Goal: Check status: Check status

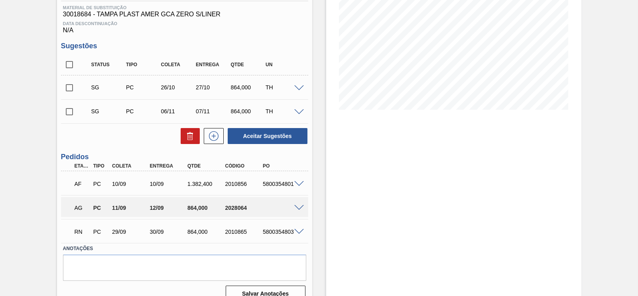
scroll to position [138, 0]
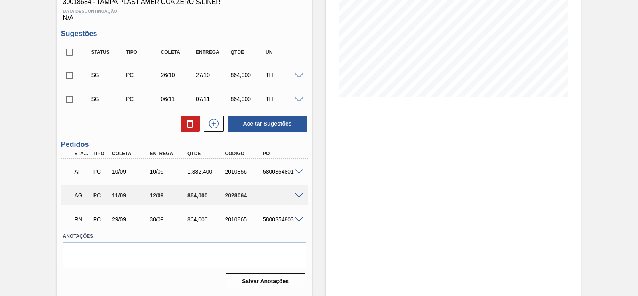
click at [298, 195] on span at bounding box center [299, 196] width 10 height 6
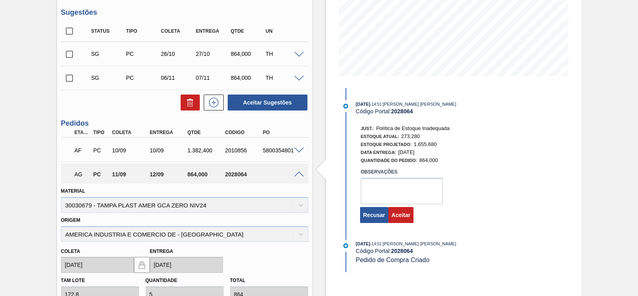
scroll to position [187, 0]
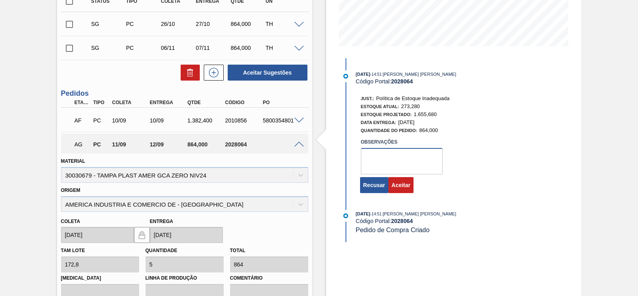
click at [398, 163] on textarea at bounding box center [402, 161] width 82 height 26
type textarea "ok"
click at [403, 182] on button "Aceitar" at bounding box center [400, 185] width 25 height 16
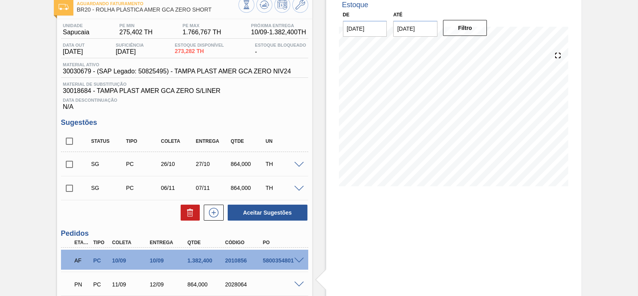
scroll to position [0, 0]
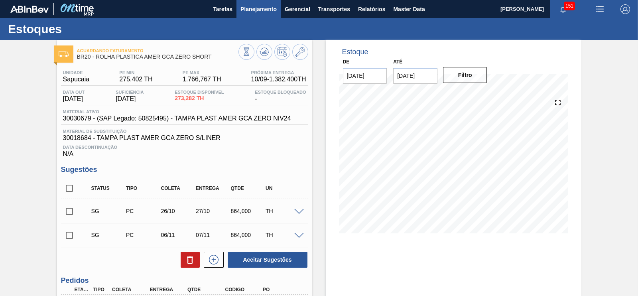
click at [263, 13] on span "Planejamento" at bounding box center [258, 9] width 36 height 10
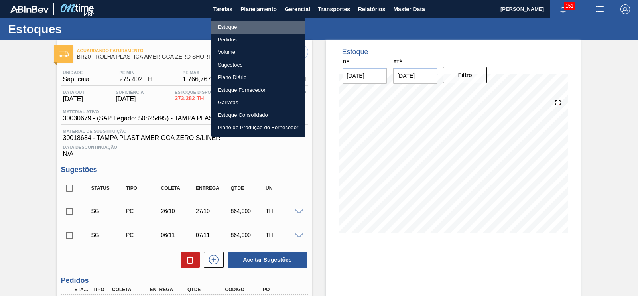
click at [236, 28] on li "Estoque" at bounding box center [258, 27] width 94 height 13
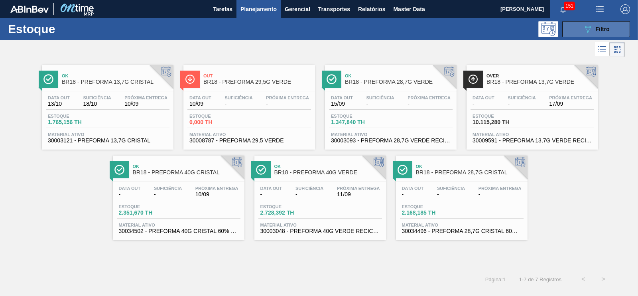
click at [579, 27] on button "089F7B8B-B2A5-4AFE-B5C0-19BA573D28AC Filtro" at bounding box center [596, 29] width 68 height 16
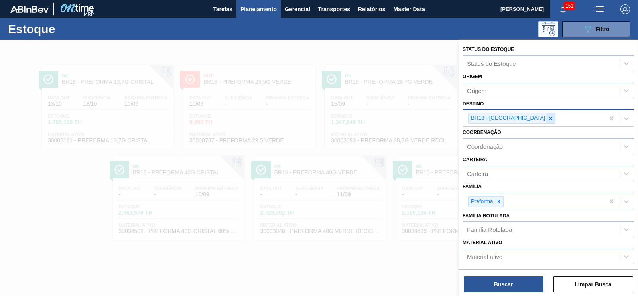
click at [548, 119] on icon at bounding box center [551, 119] width 6 height 6
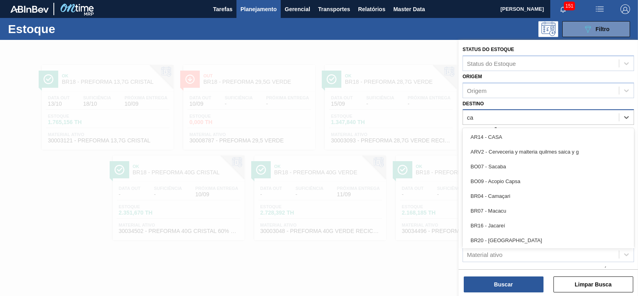
type input "c"
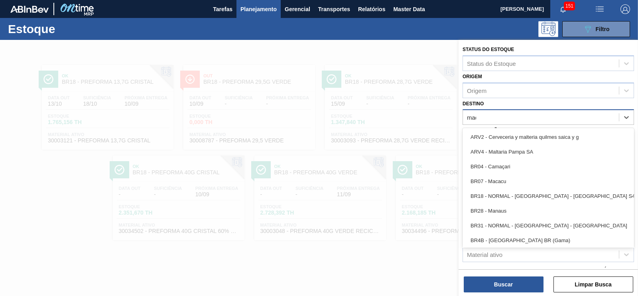
type input "maca"
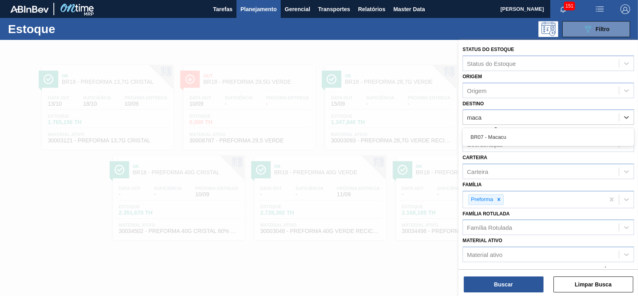
click at [467, 136] on div "BR07 - Macacu" at bounding box center [547, 137] width 171 height 15
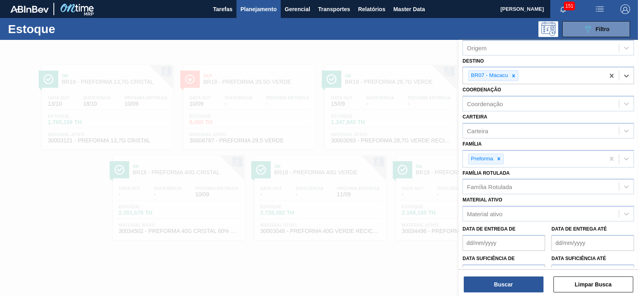
scroll to position [87, 0]
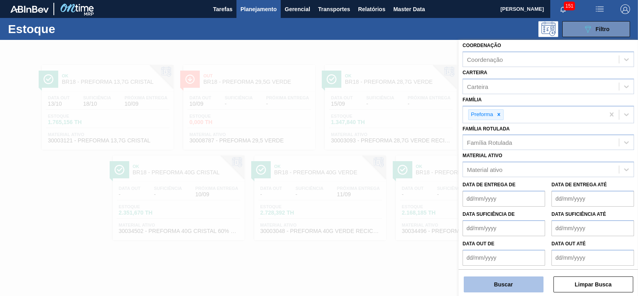
click at [507, 281] on button "Buscar" at bounding box center [504, 284] width 80 height 16
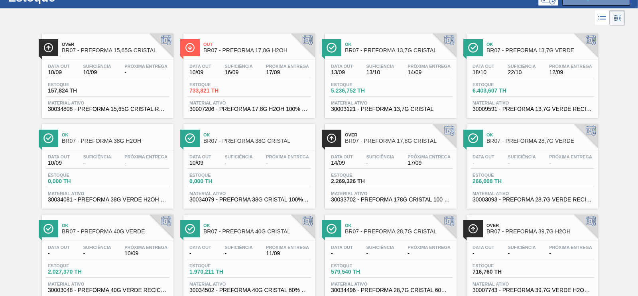
scroll to position [56, 0]
